Goal: Information Seeking & Learning: Learn about a topic

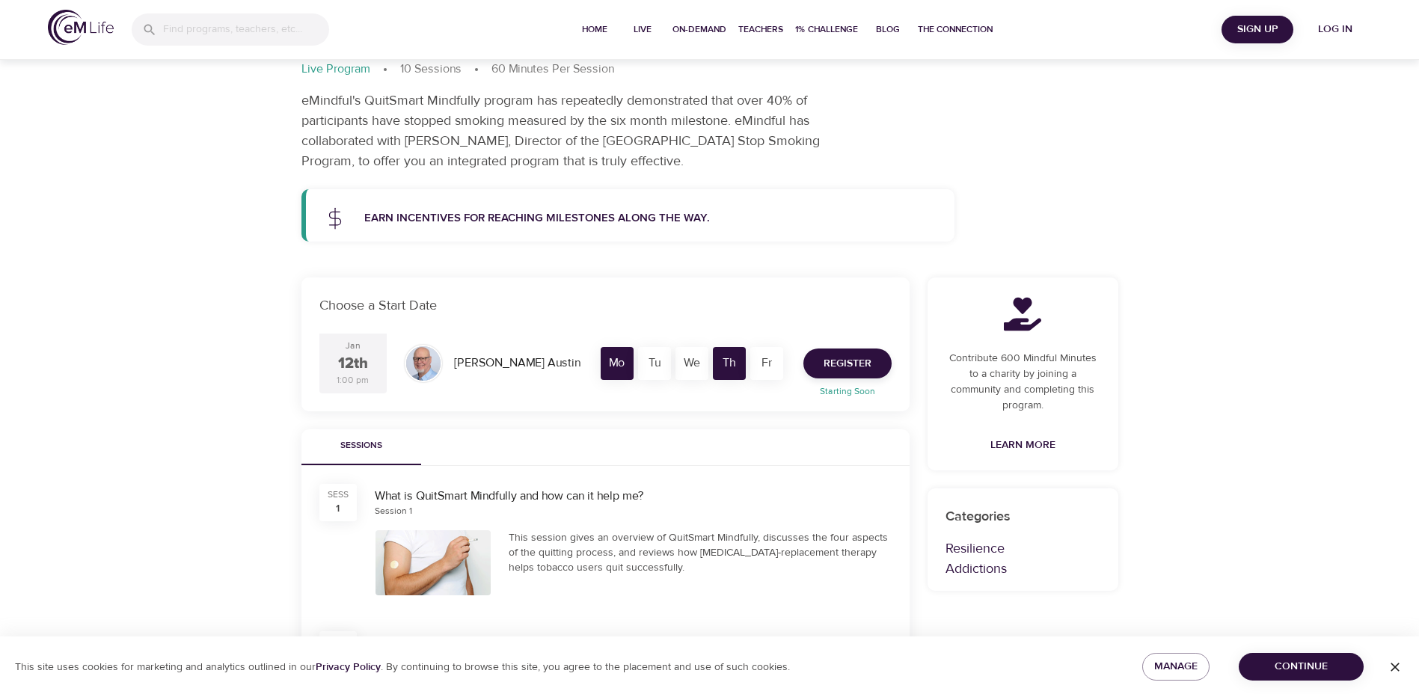
scroll to position [150, 0]
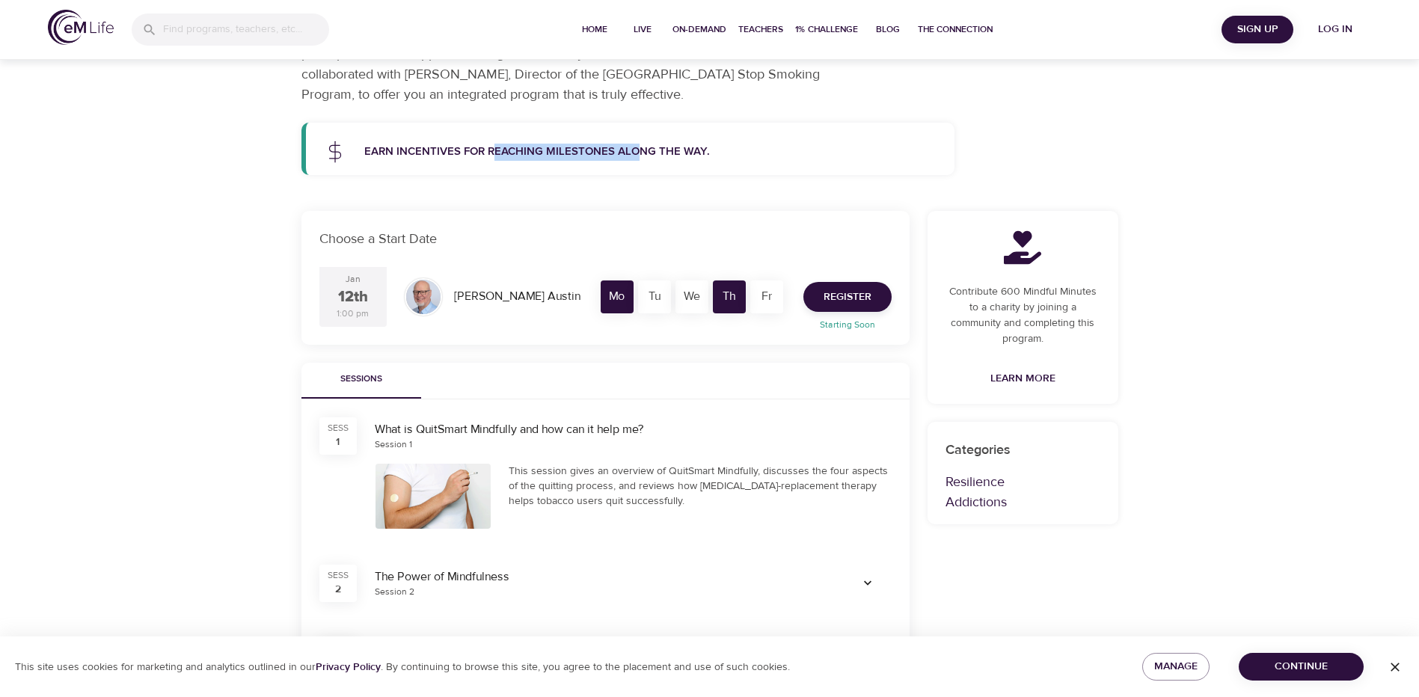
drag, startPoint x: 495, startPoint y: 145, endPoint x: 640, endPoint y: 138, distance: 145.3
click at [640, 138] on div "Earn incentives for reaching milestones along the way." at bounding box center [650, 152] width 591 height 35
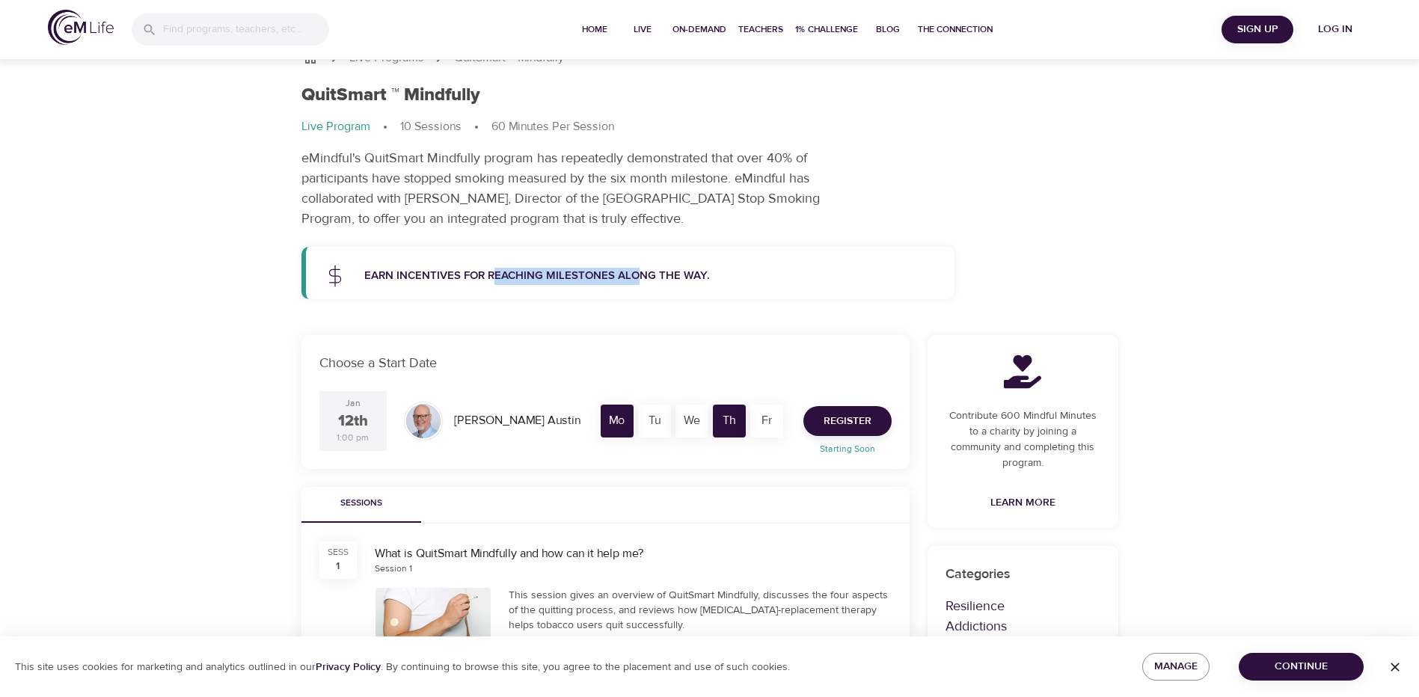
scroll to position [0, 0]
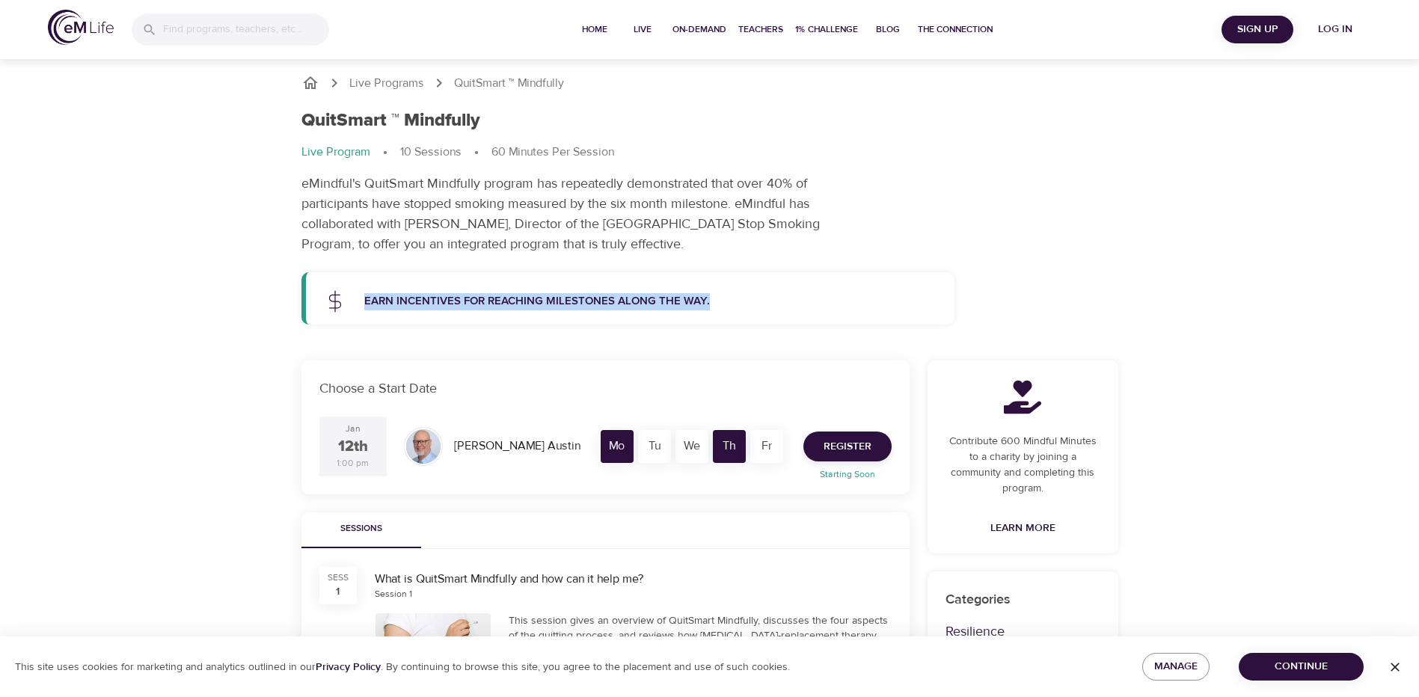
drag, startPoint x: 364, startPoint y: 303, endPoint x: 706, endPoint y: 294, distance: 341.3
click at [706, 294] on p "Earn incentives for reaching milestones along the way." at bounding box center [650, 301] width 573 height 17
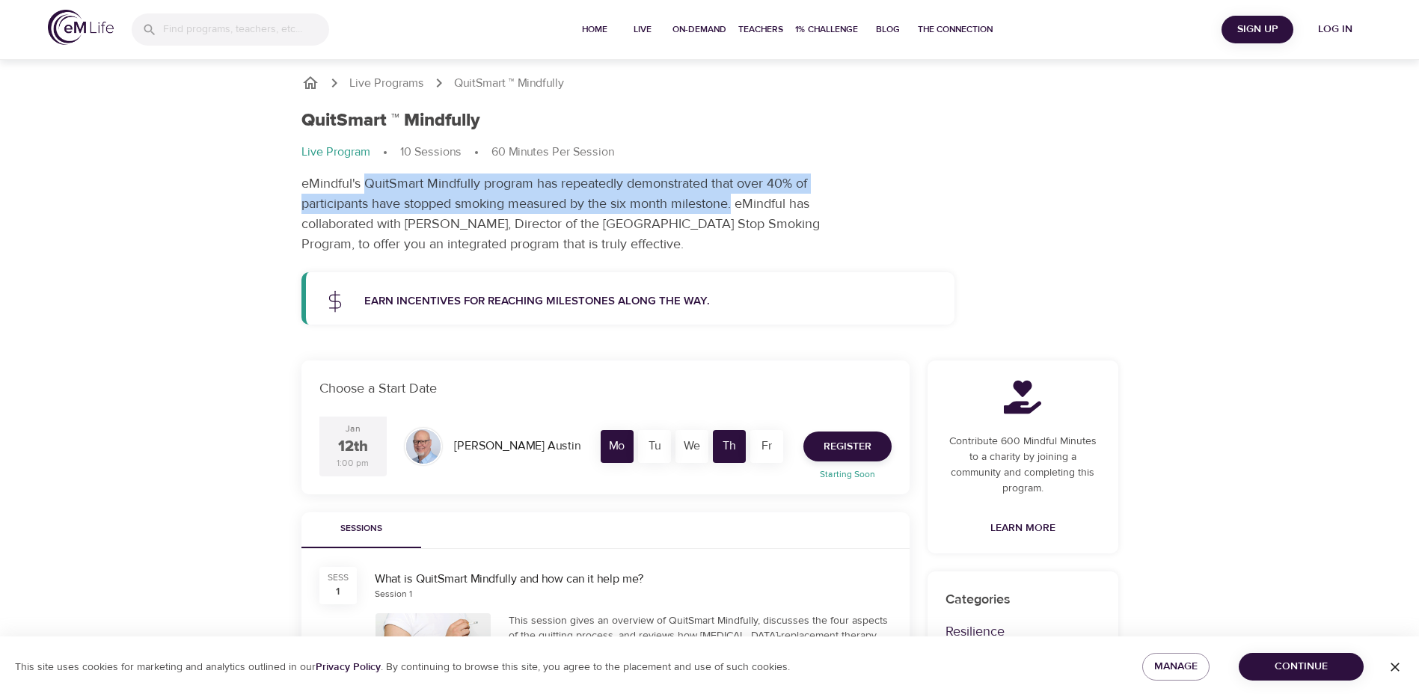
drag, startPoint x: 364, startPoint y: 186, endPoint x: 733, endPoint y: 204, distance: 369.3
click at [733, 204] on p "eMindful's QuitSmart Mindfully program has repeatedly demonstrated that over 40…" at bounding box center [582, 214] width 561 height 81
drag, startPoint x: 391, startPoint y: 231, endPoint x: 859, endPoint y: 239, distance: 467.7
click at [859, 239] on p "eMindful's QuitSmart Mindfully program has repeatedly demonstrated that over 40…" at bounding box center [582, 214] width 561 height 81
click at [435, 250] on p "eMindful's QuitSmart Mindfully program has repeatedly demonstrated that over 40…" at bounding box center [582, 214] width 561 height 81
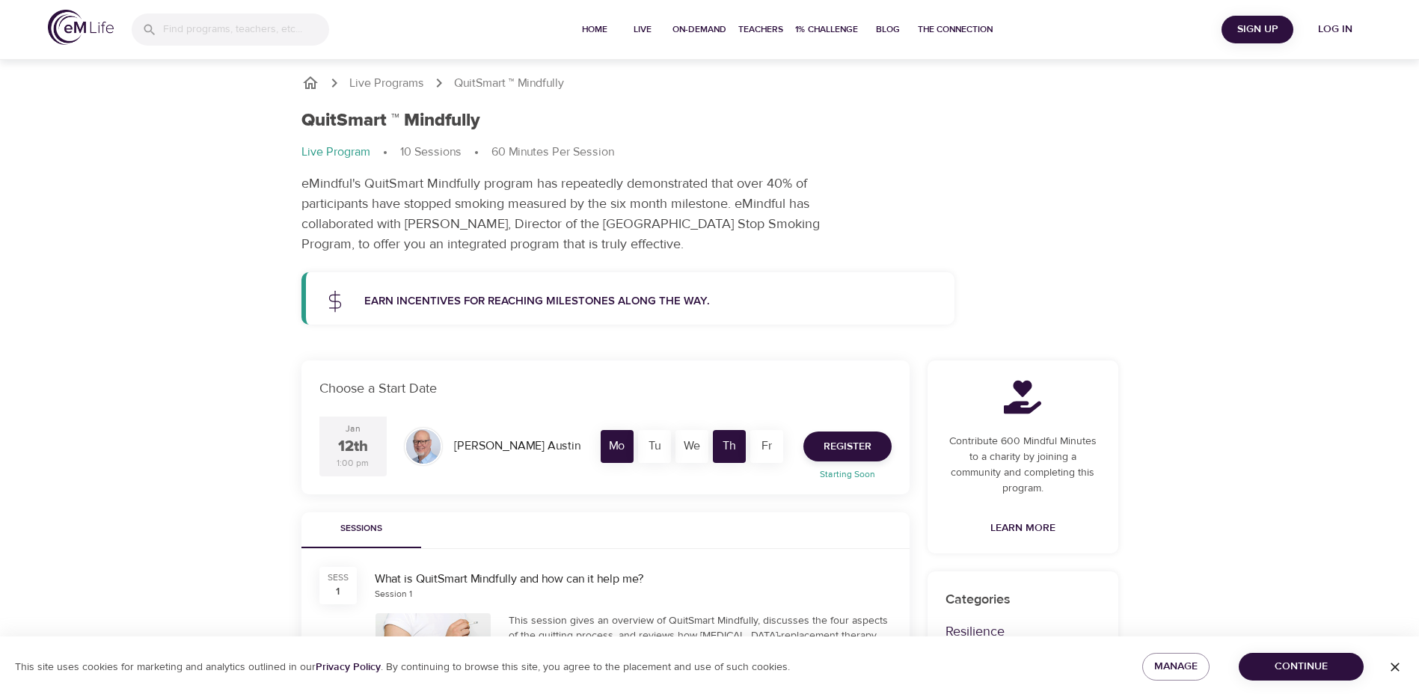
drag, startPoint x: 509, startPoint y: 248, endPoint x: 772, endPoint y: 247, distance: 263.4
click at [772, 247] on p "eMindful's QuitSmart Mindfully program has repeatedly demonstrated that over 40…" at bounding box center [582, 214] width 561 height 81
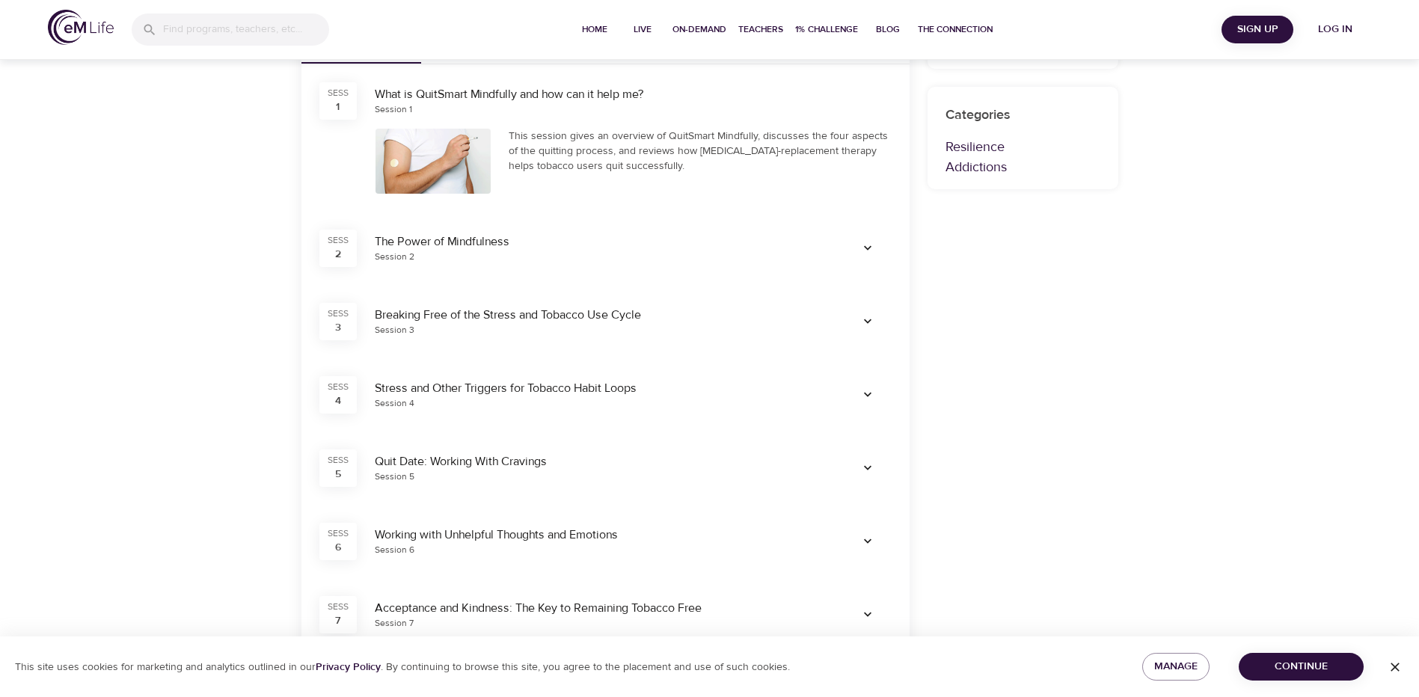
scroll to position [299, 0]
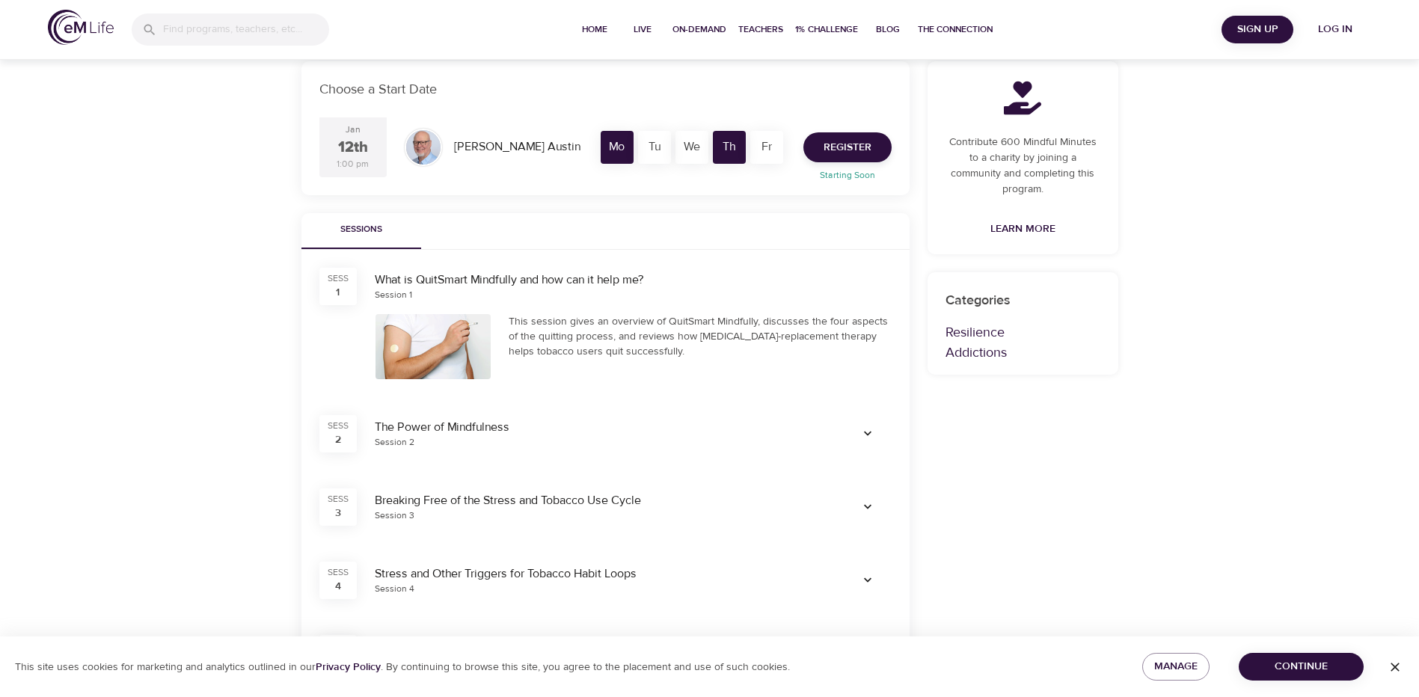
click at [868, 436] on icon "button" at bounding box center [867, 433] width 15 height 15
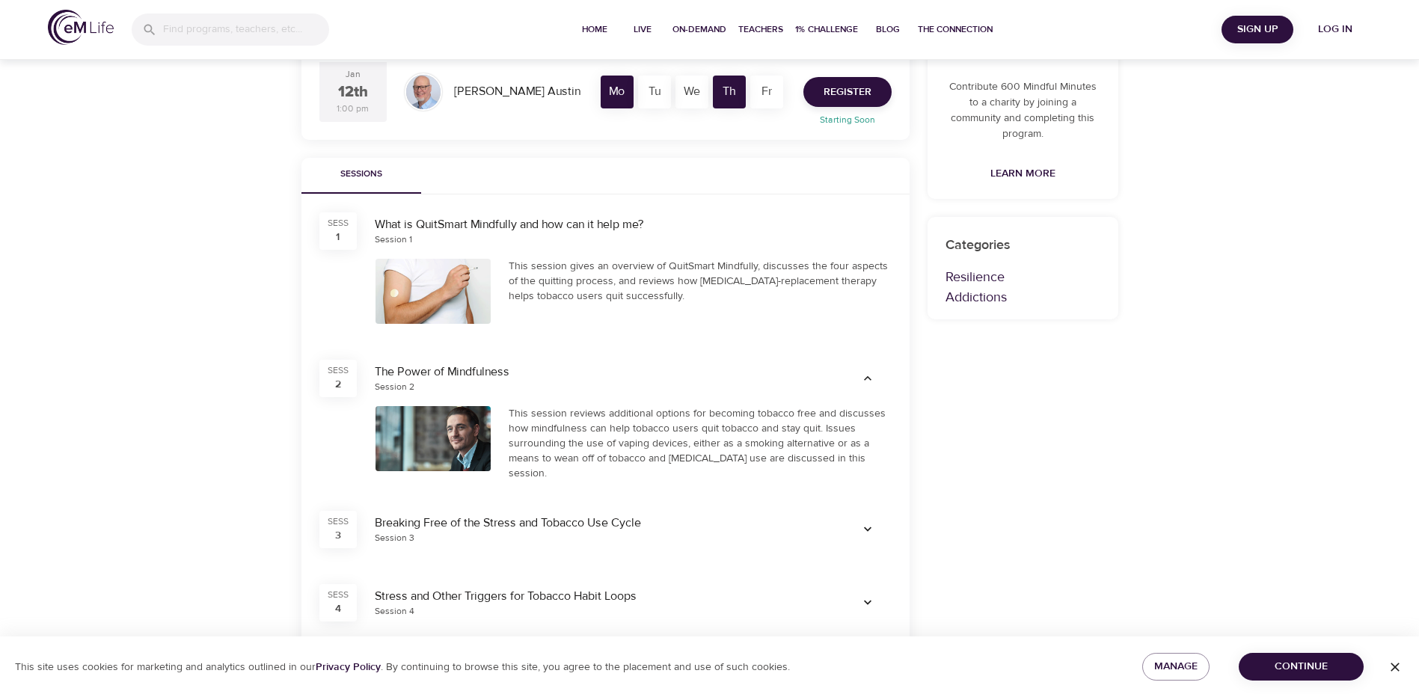
scroll to position [374, 0]
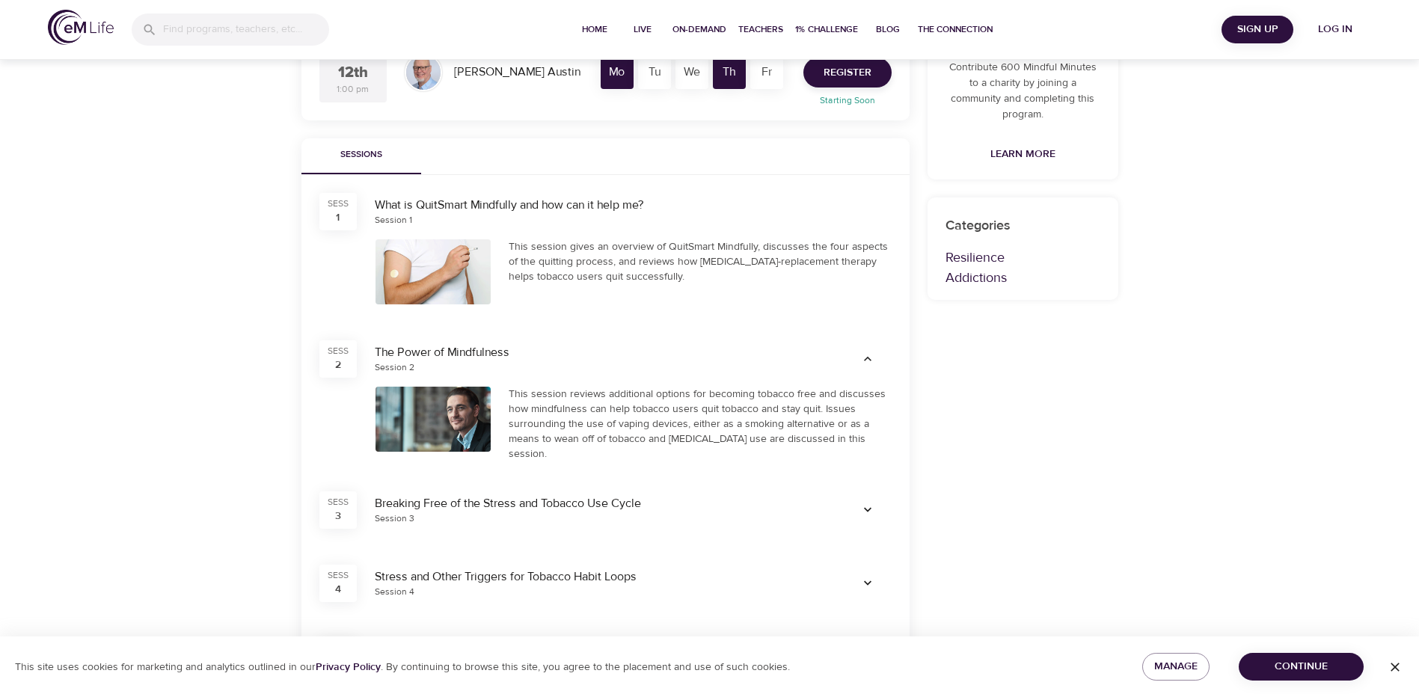
click at [857, 492] on div at bounding box center [868, 510] width 66 height 42
click at [857, 503] on span "button" at bounding box center [868, 510] width 36 height 15
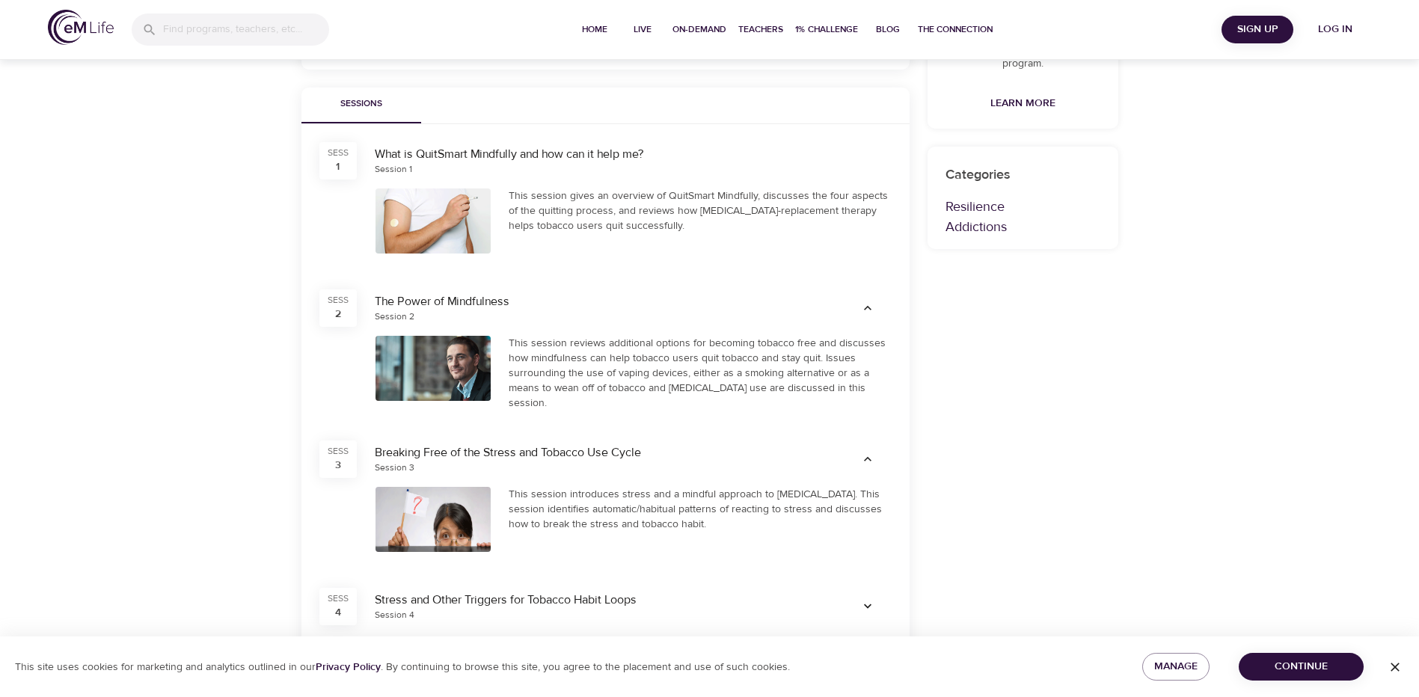
scroll to position [449, 0]
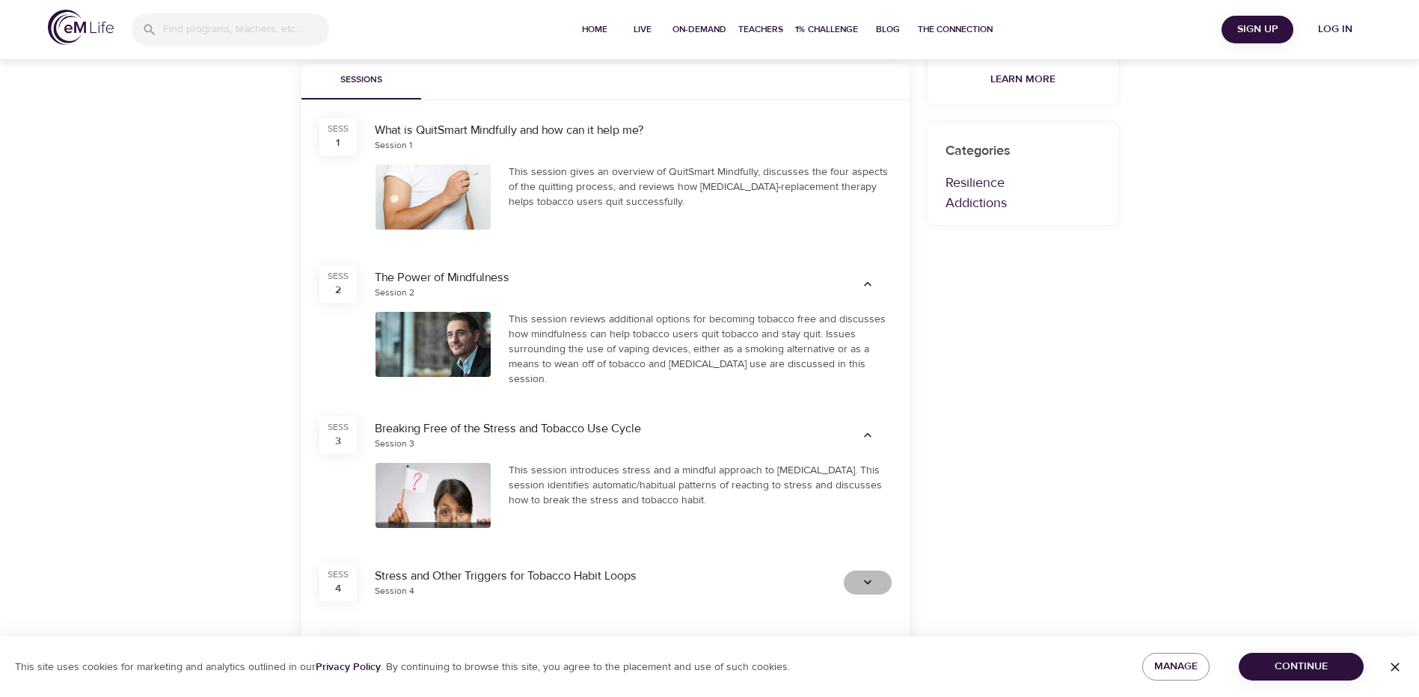
click at [874, 578] on icon "button" at bounding box center [867, 582] width 15 height 15
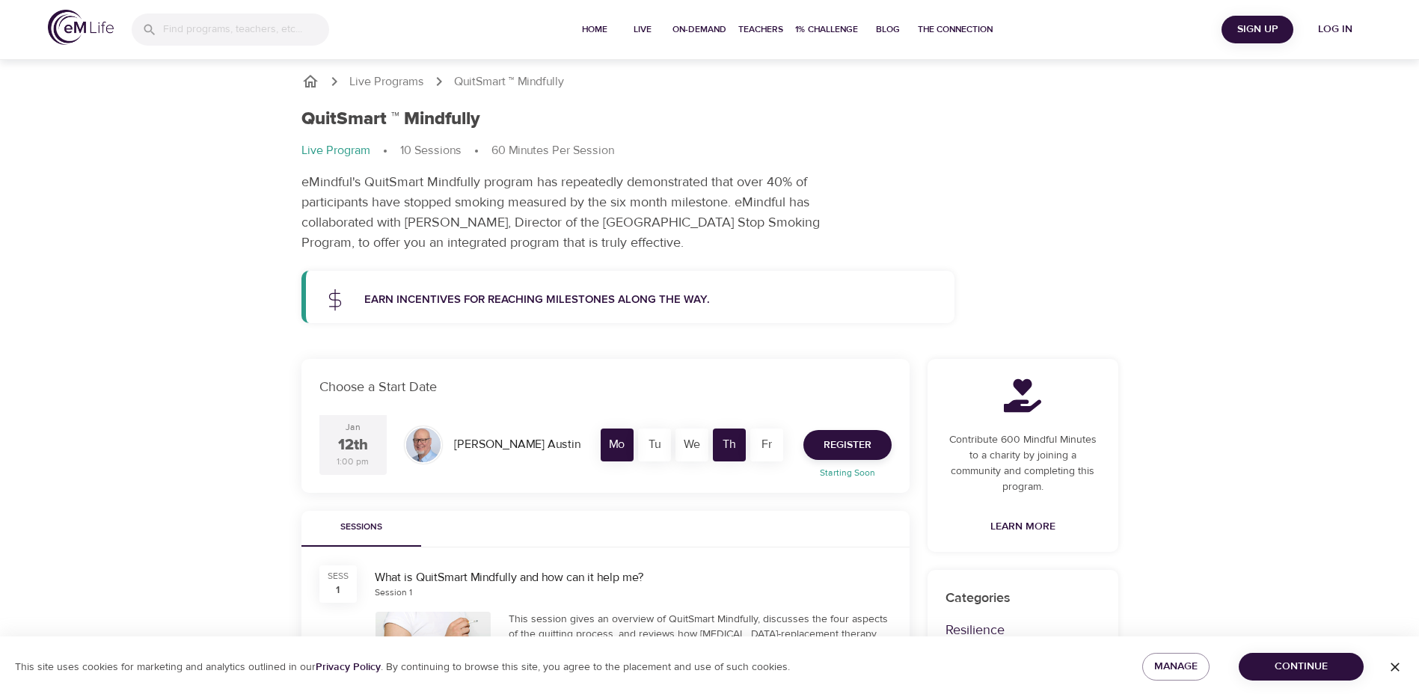
scroll to position [0, 0]
